Goal: Check status

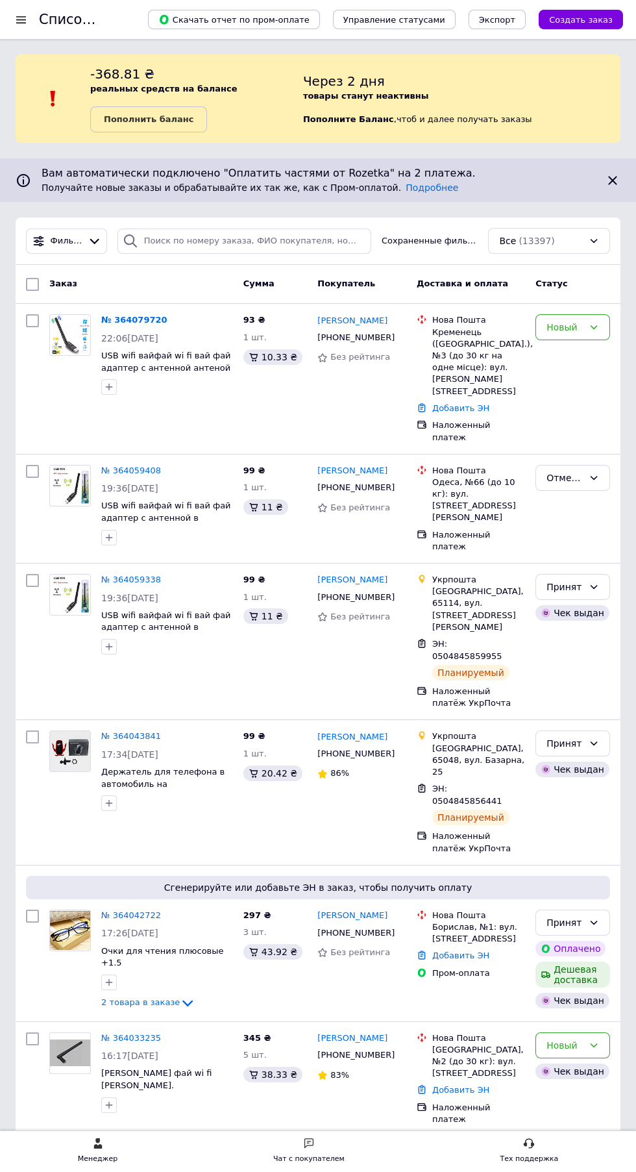
click at [131, 320] on link "№ 364079720" at bounding box center [134, 320] width 66 height 10
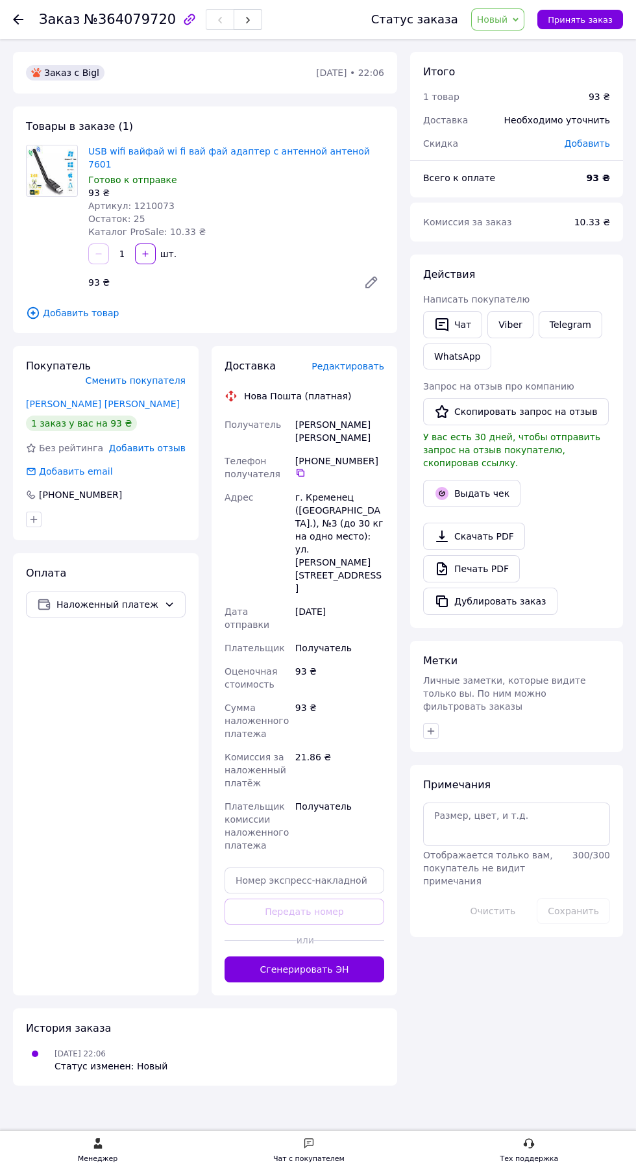
click at [303, 468] on icon at bounding box center [300, 473] width 10 height 10
click at [508, 319] on link "Viber" at bounding box center [510, 324] width 45 height 27
